Goal: Transaction & Acquisition: Purchase product/service

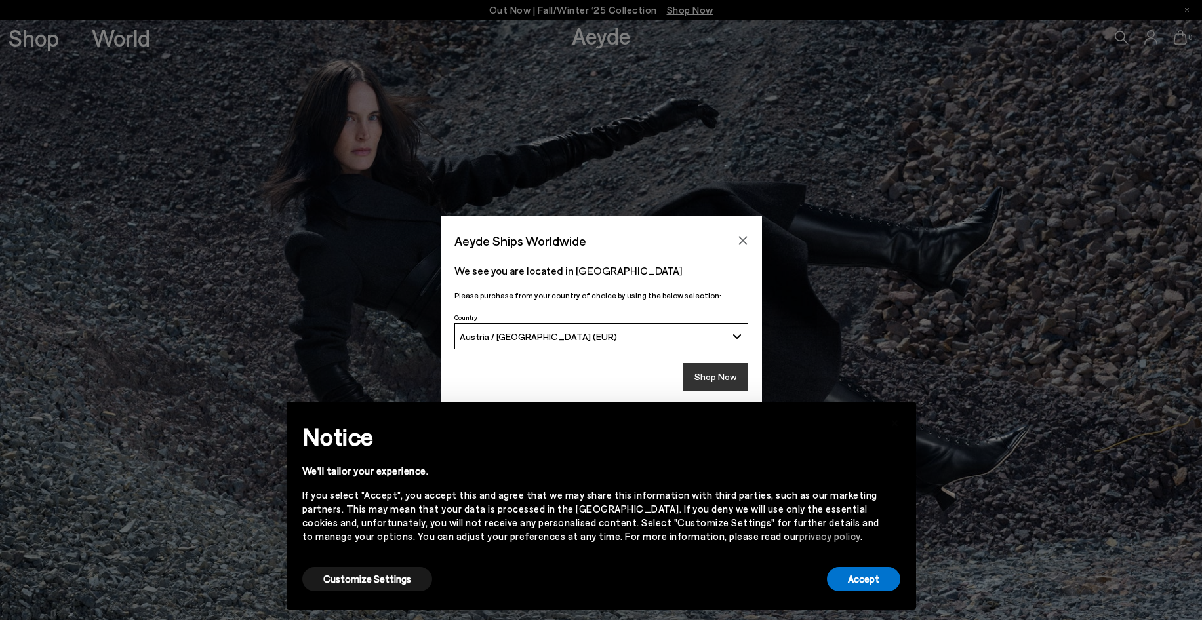
click at [736, 381] on button "Shop Now" at bounding box center [715, 377] width 65 height 28
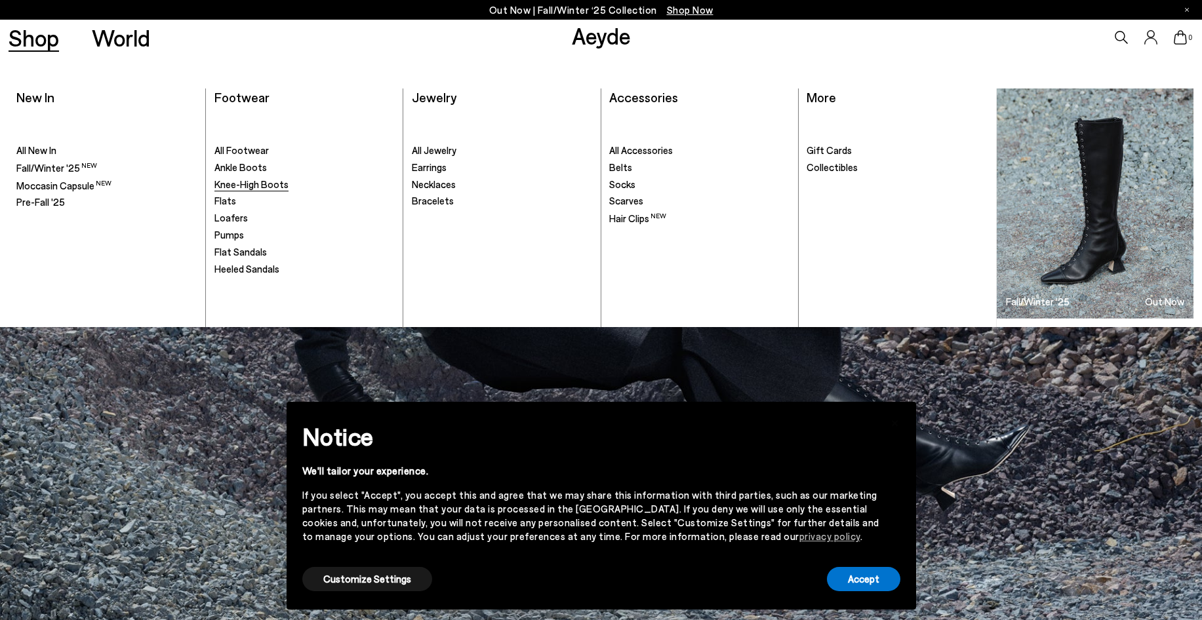
click at [252, 189] on span "Knee-High Boots" at bounding box center [251, 184] width 74 height 12
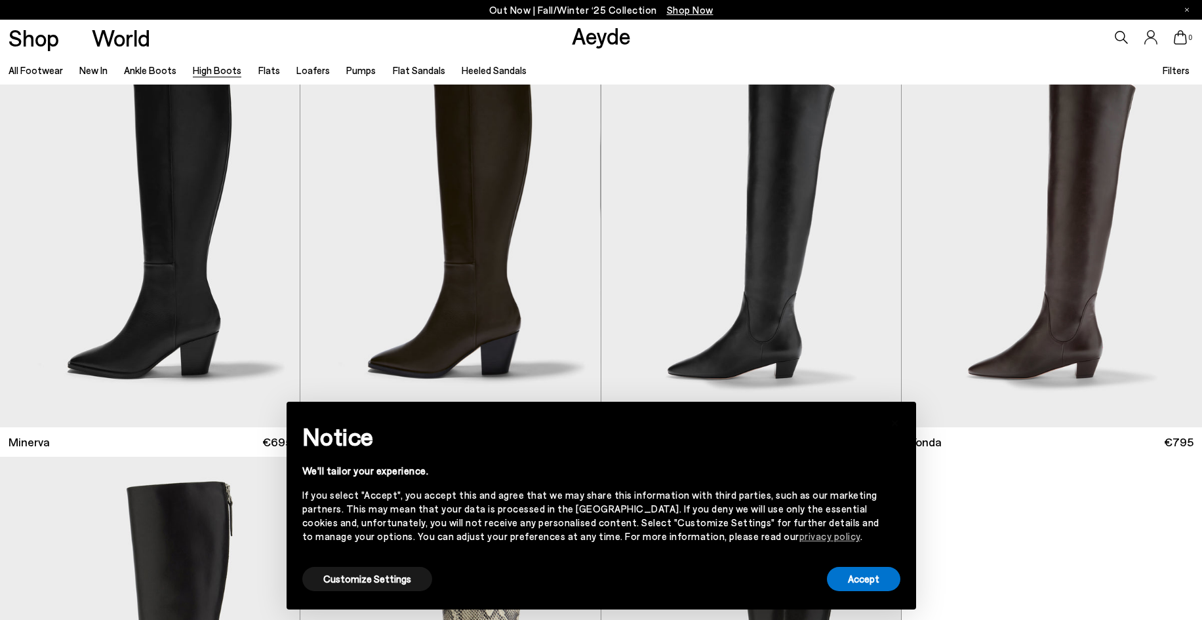
scroll to position [984, 0]
